Goal: Transaction & Acquisition: Purchase product/service

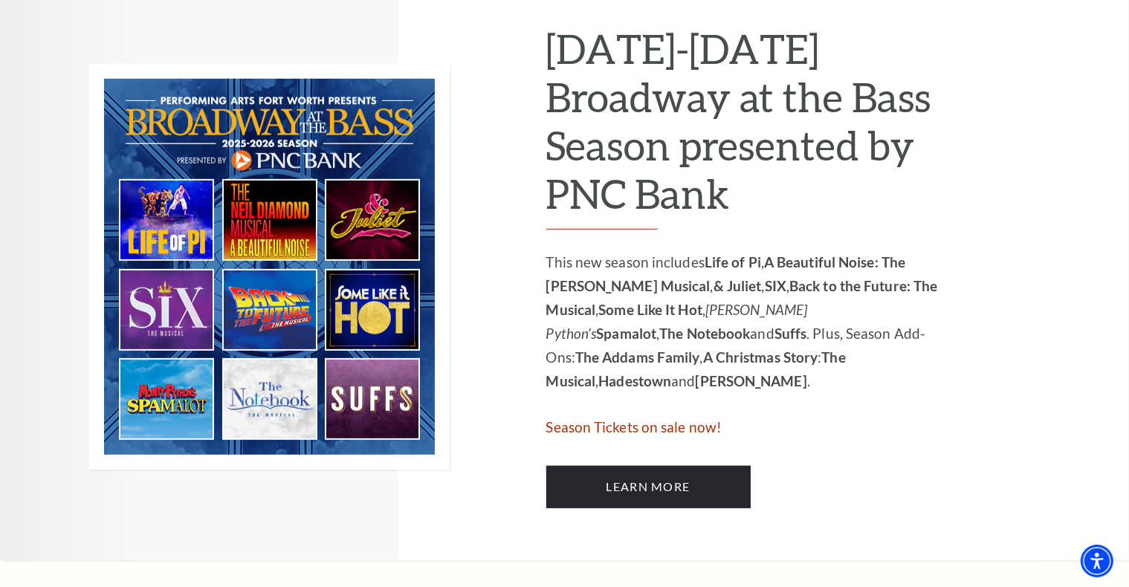
scroll to position [764, 0]
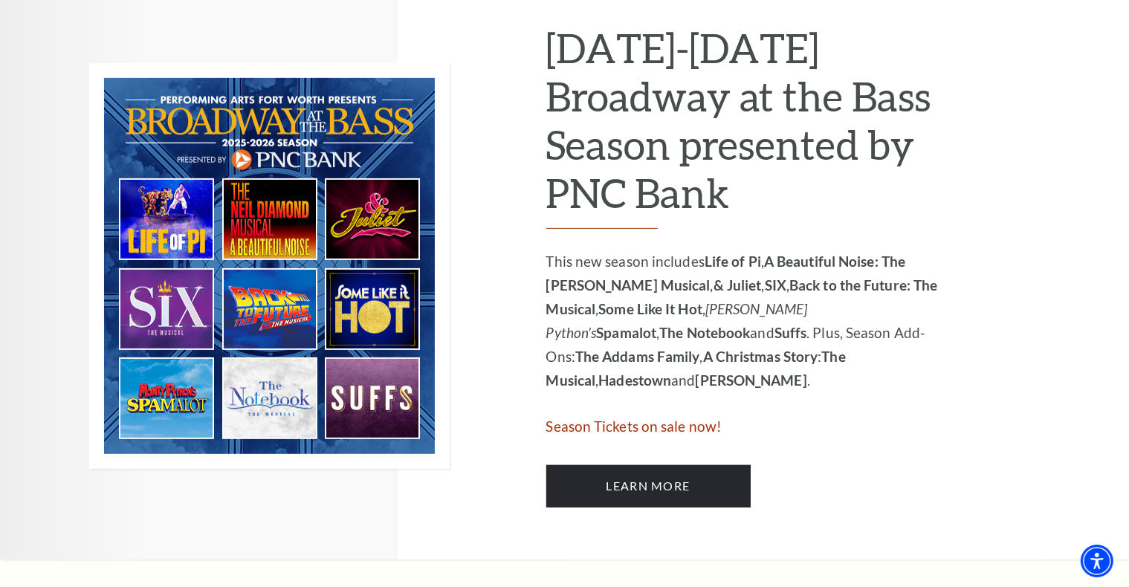
click at [288, 404] on img at bounding box center [269, 266] width 360 height 406
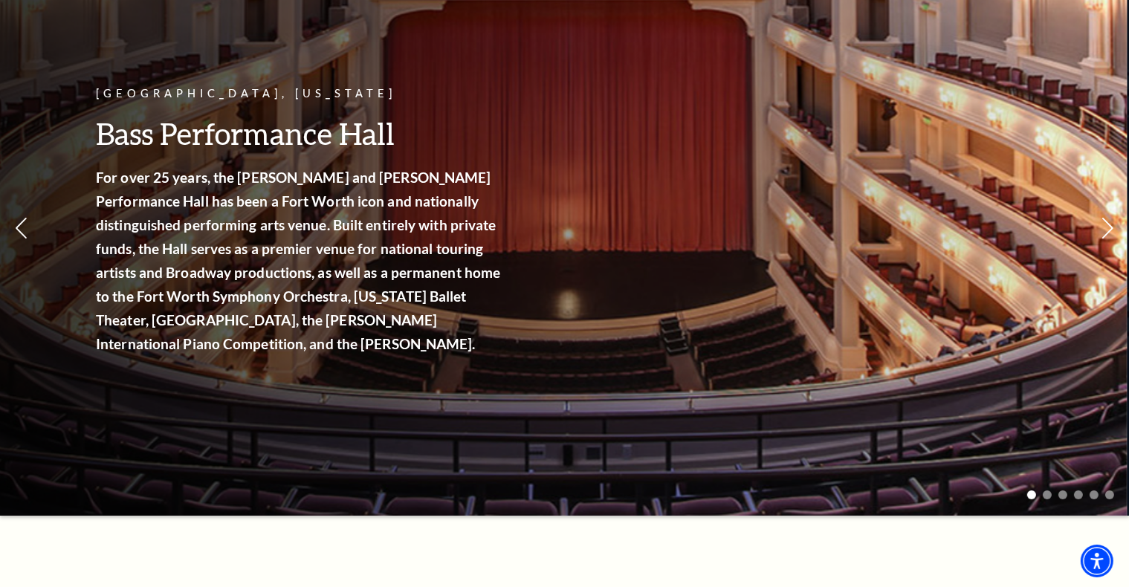
scroll to position [0, 0]
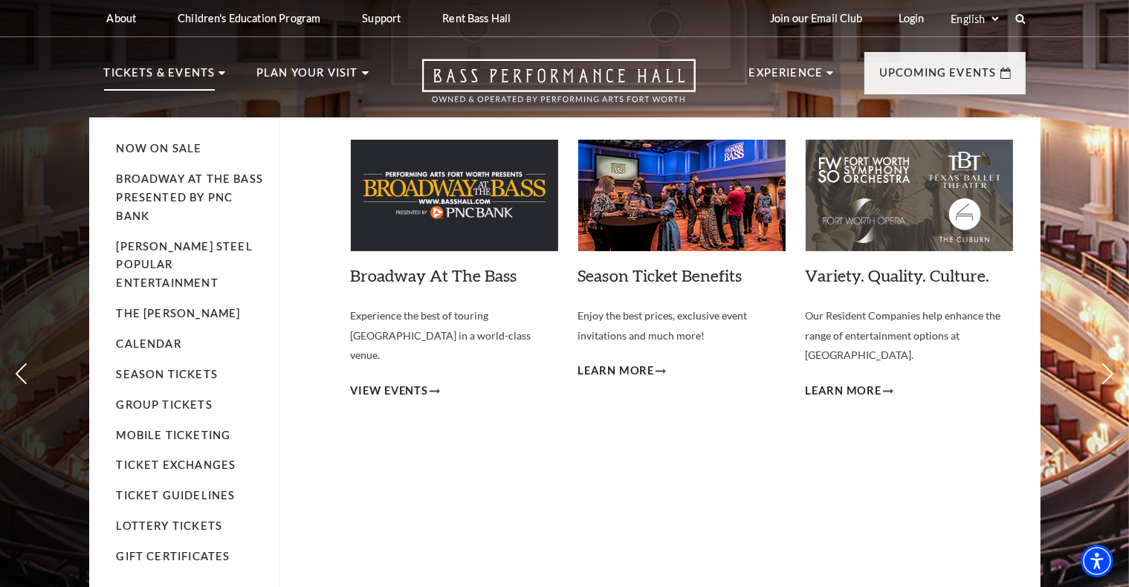
click at [210, 69] on p "Tickets & Events" at bounding box center [159, 77] width 111 height 27
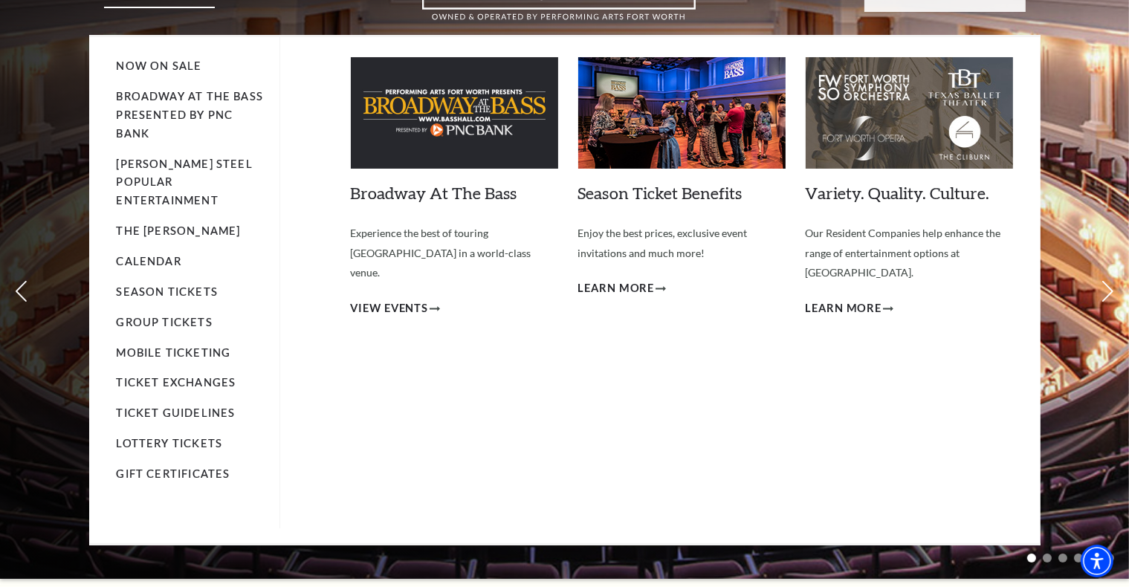
scroll to position [82, 0]
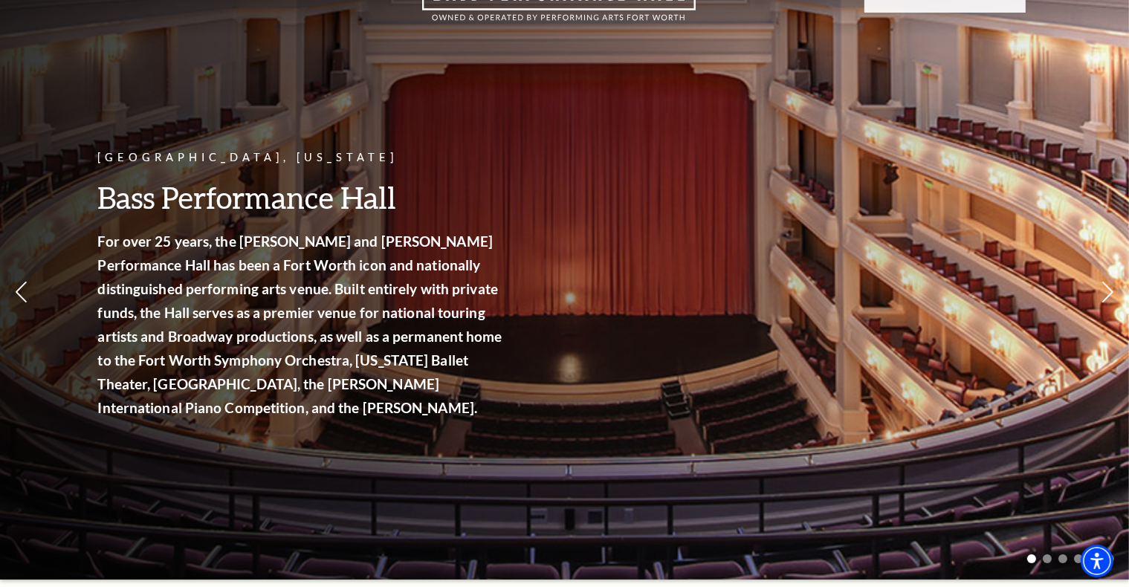
click at [1081, 297] on div "Fort Worth, Texas Bass Performance Hall For over 25 years, the Nancy Lee and Pe…" at bounding box center [564, 244] width 1129 height 670
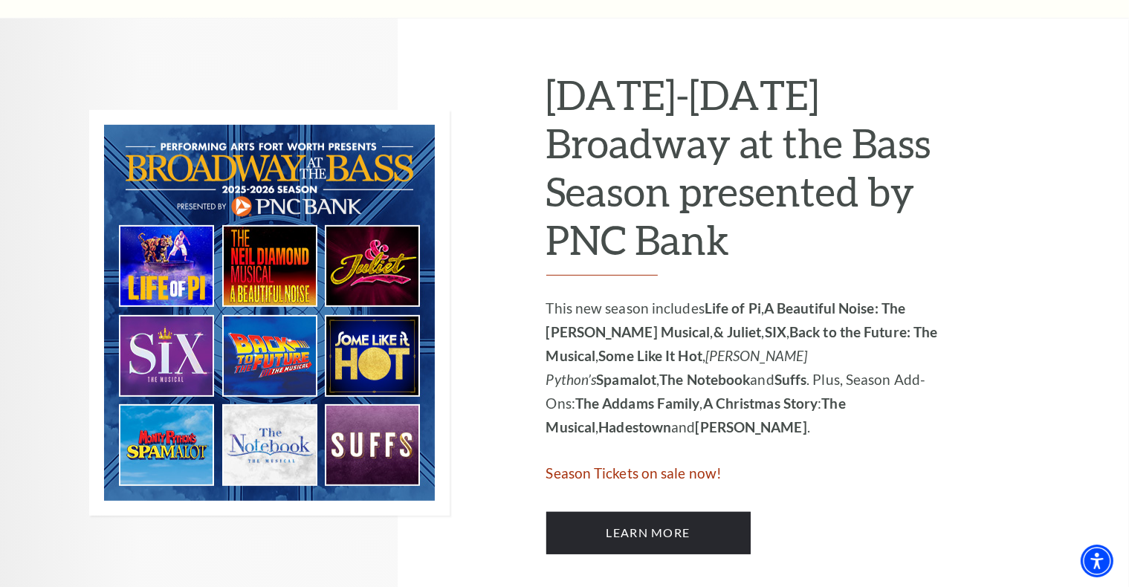
scroll to position [719, 0]
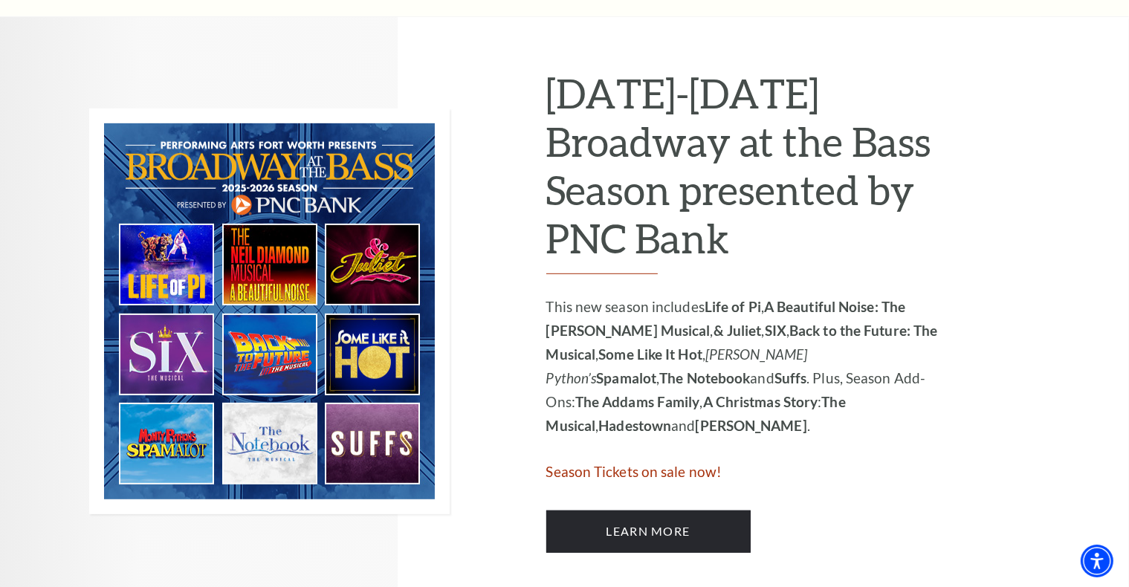
click at [689, 475] on span "Season Tickets on sale now!" at bounding box center [634, 471] width 176 height 17
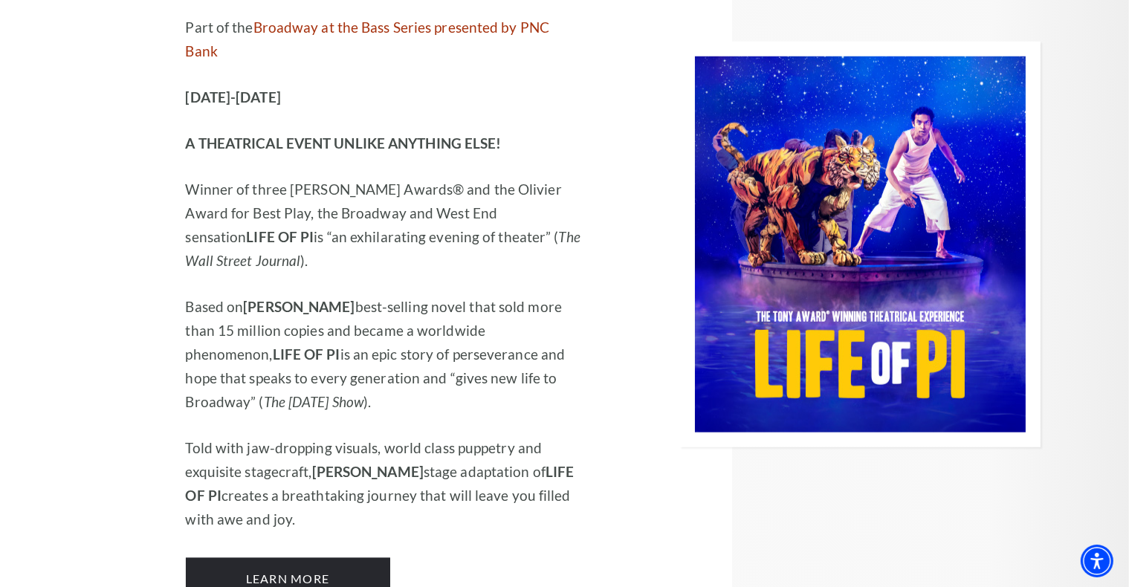
scroll to position [1566, 0]
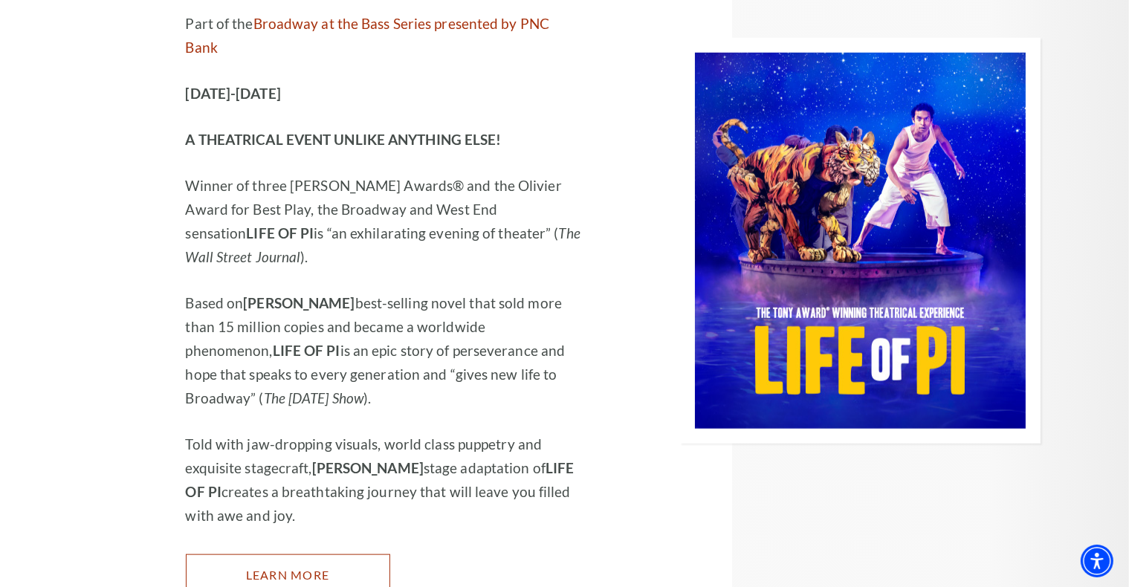
click at [294, 554] on link "Learn More" at bounding box center [288, 575] width 204 height 42
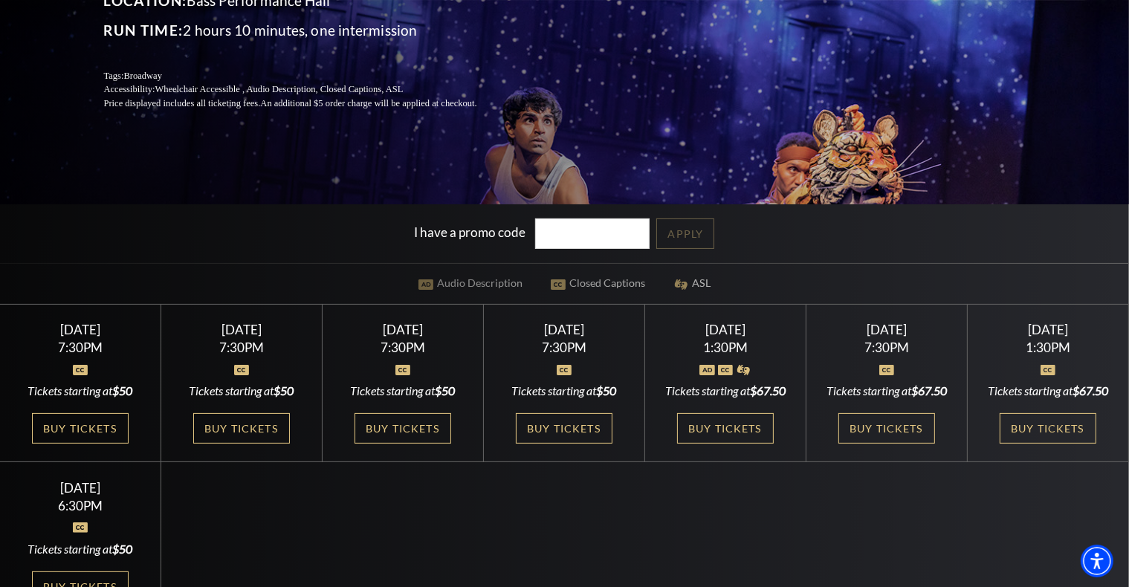
scroll to position [285, 0]
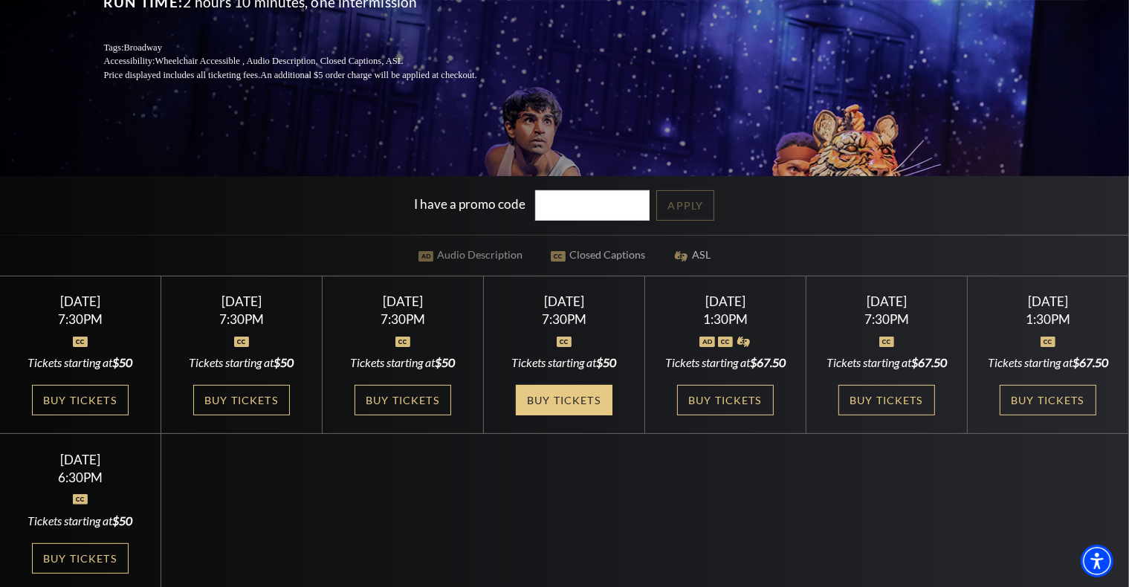
click at [582, 405] on link "Buy Tickets" at bounding box center [564, 400] width 97 height 30
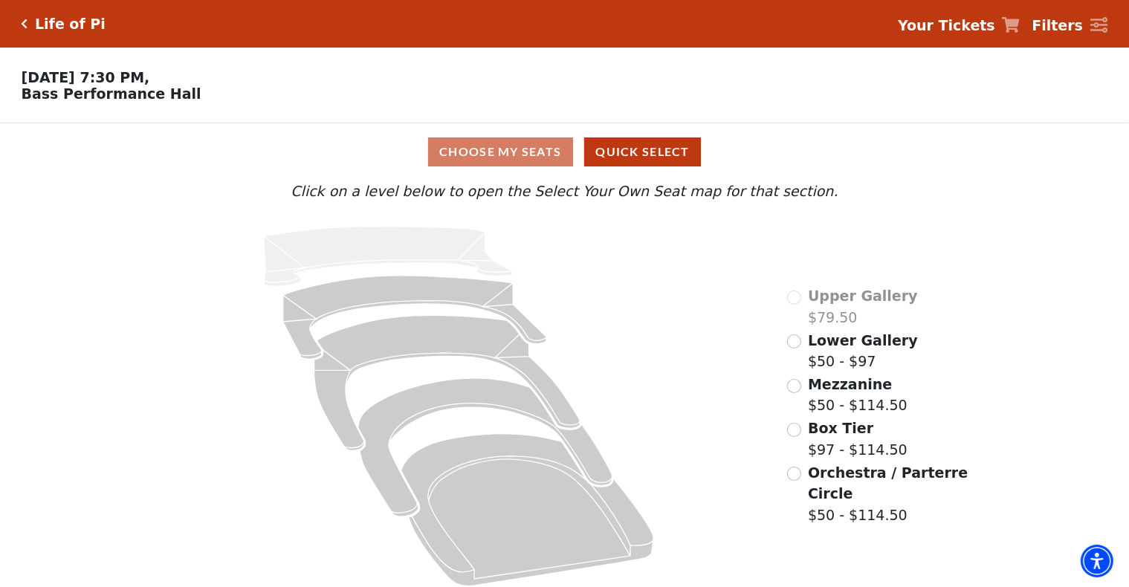
scroll to position [15, 0]
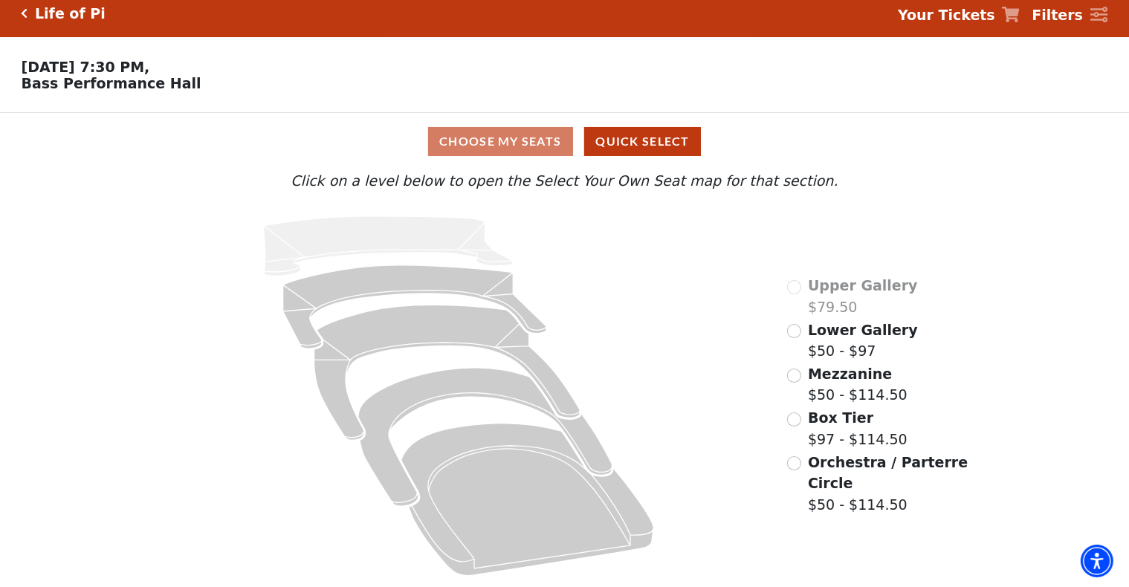
click at [521, 149] on div "Choose My Seats Quick Select" at bounding box center [564, 141] width 846 height 29
click at [654, 146] on button "Quick Select" at bounding box center [642, 141] width 117 height 29
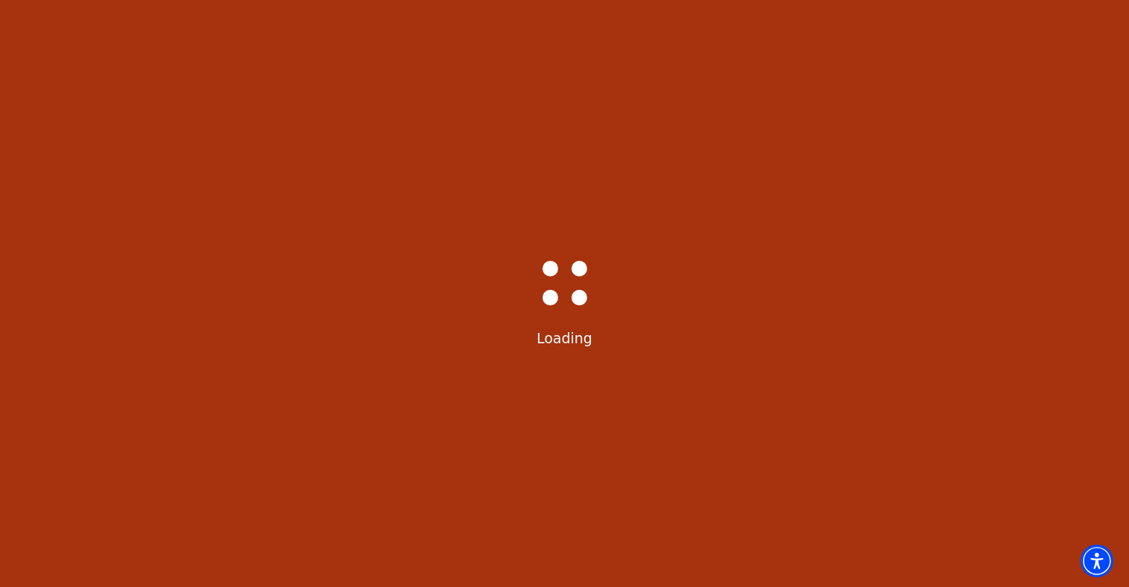
select select "6214"
